Goal: Find specific page/section: Find specific page/section

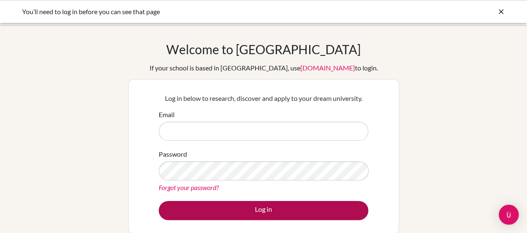
type input "[PERSON_NAME][EMAIL_ADDRESS][DOMAIN_NAME]"
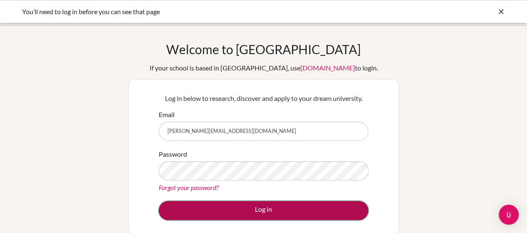
click at [245, 206] on button "Log in" at bounding box center [264, 210] width 210 height 19
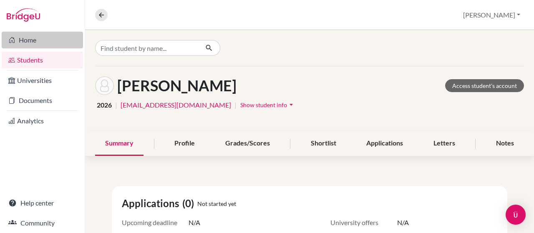
click at [29, 39] on link "Home" at bounding box center [42, 40] width 81 height 17
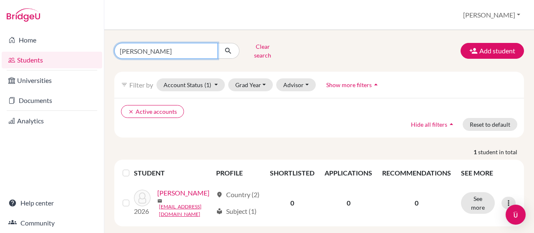
drag, startPoint x: 191, startPoint y: 49, endPoint x: 117, endPoint y: 47, distance: 73.8
click at [117, 47] on input "Isak carlsson" at bounding box center [165, 51] width 103 height 16
type input "anzelle"
click button "submit" at bounding box center [228, 51] width 22 height 16
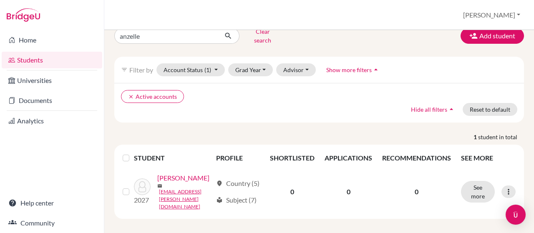
scroll to position [23, 0]
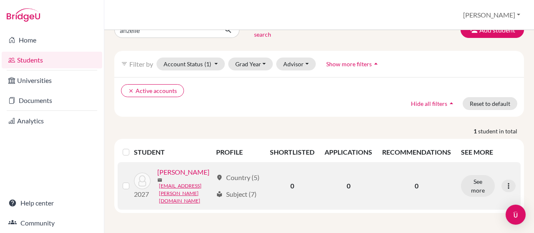
click at [133, 181] on label at bounding box center [133, 181] width 0 height 0
click at [0, 0] on input "checkbox" at bounding box center [0, 0] width 0 height 0
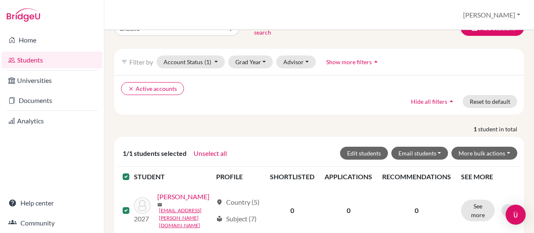
scroll to position [49, 0]
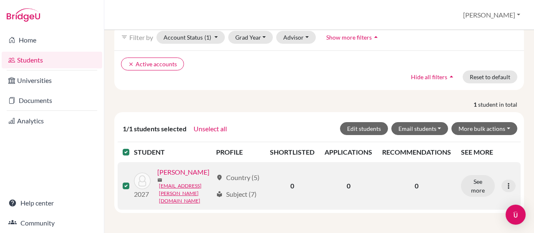
click at [145, 189] on p "2027" at bounding box center [142, 194] width 17 height 10
click at [504, 182] on icon at bounding box center [508, 186] width 8 height 8
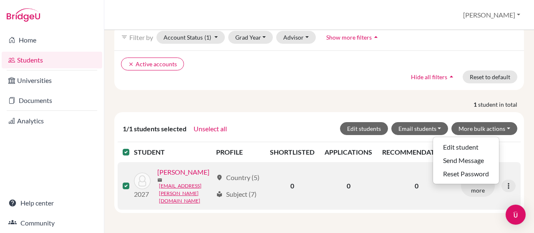
click at [431, 192] on td "0" at bounding box center [416, 186] width 79 height 48
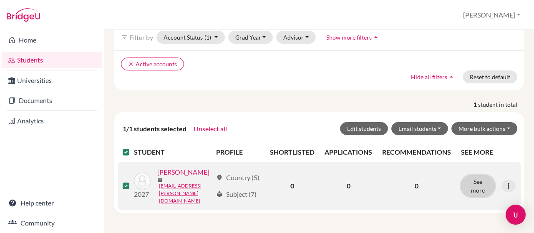
click at [479, 181] on button "See more" at bounding box center [478, 186] width 34 height 22
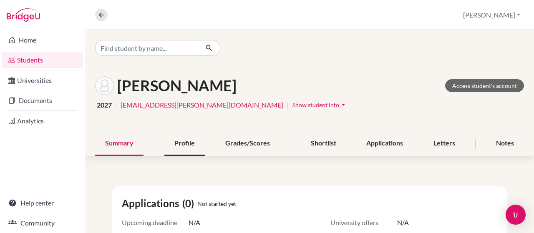
click at [178, 144] on div "Profile" at bounding box center [184, 143] width 40 height 25
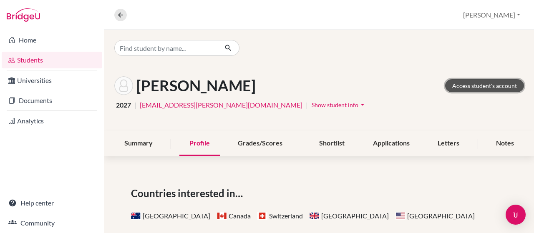
click at [478, 85] on link "Access student's account" at bounding box center [484, 85] width 79 height 13
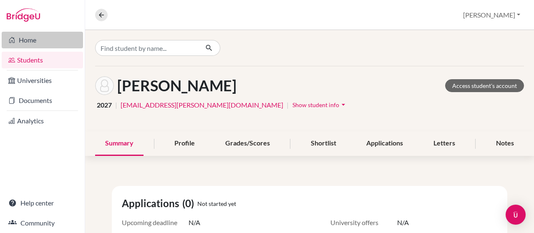
click at [33, 39] on link "Home" at bounding box center [42, 40] width 81 height 17
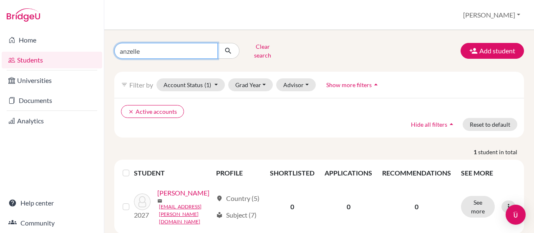
click at [204, 49] on input "anzelle" at bounding box center [165, 51] width 103 height 16
type input "a"
type input "sebastian dahl"
click button "submit" at bounding box center [228, 51] width 22 height 16
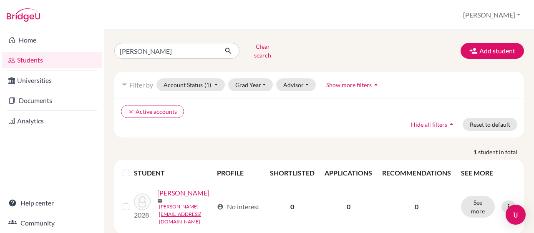
scroll to position [20, 0]
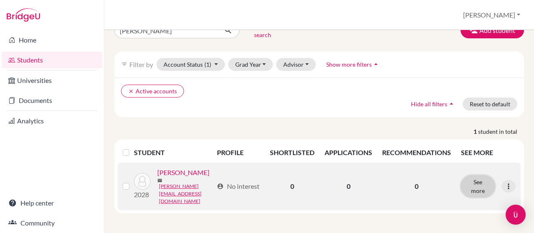
click at [478, 179] on button "See more" at bounding box center [478, 186] width 34 height 22
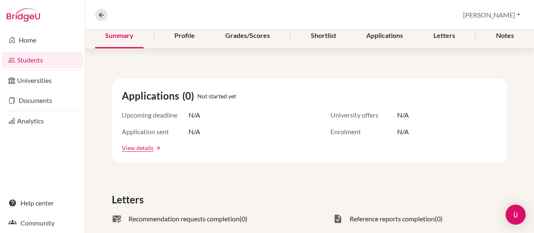
scroll to position [42, 0]
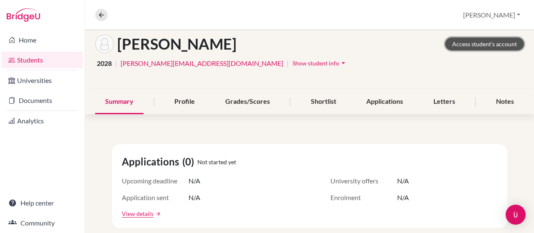
click at [472, 47] on link "Access student's account" at bounding box center [484, 44] width 79 height 13
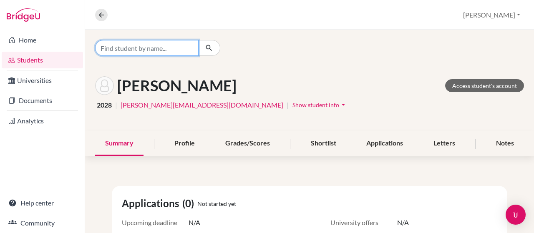
click at [159, 48] on input "Find student by name..." at bounding box center [146, 48] width 103 height 16
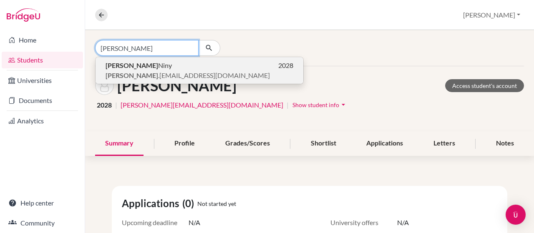
type input "vicente"
click at [160, 64] on p "Vicente Niny 2028" at bounding box center [199, 65] width 188 height 10
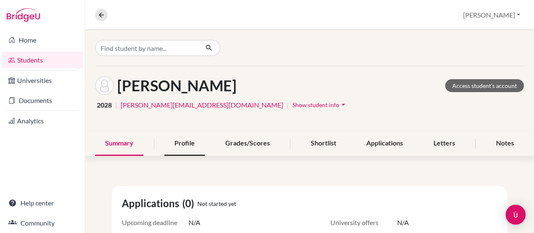
click at [180, 145] on div "Profile" at bounding box center [184, 143] width 40 height 25
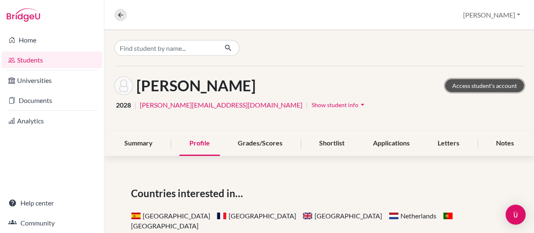
click at [454, 83] on link "Access student's account" at bounding box center [484, 85] width 79 height 13
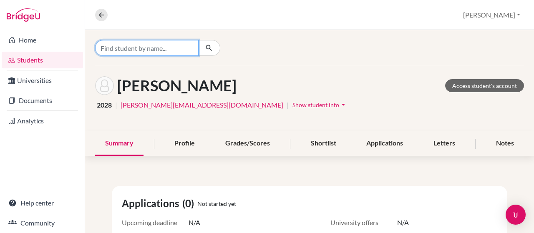
click at [139, 49] on input "Find student by name..." at bounding box center [146, 48] width 103 height 16
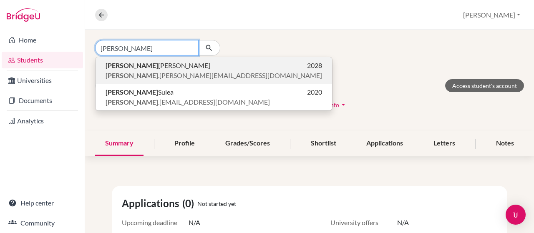
type input "[PERSON_NAME]"
click at [150, 69] on p "[PERSON_NAME] 2028" at bounding box center [213, 65] width 216 height 10
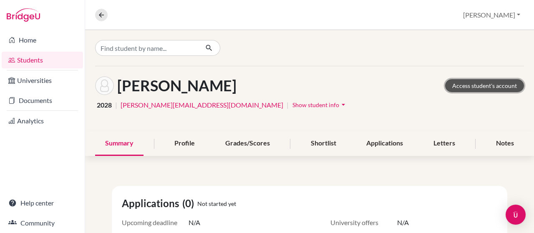
click at [449, 85] on link "Access student's account" at bounding box center [484, 85] width 79 height 13
